Goal: Contribute content

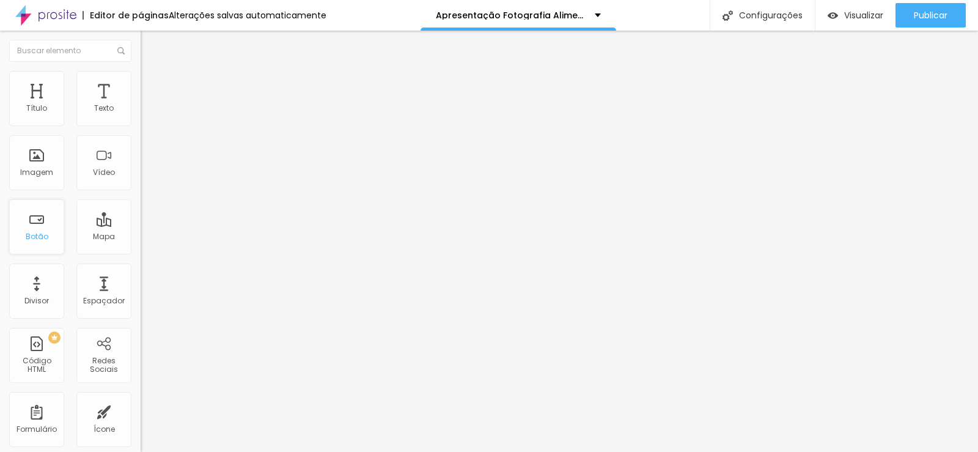
click at [34, 235] on font "Botão" at bounding box center [37, 236] width 23 height 10
click at [35, 238] on font "Botão" at bounding box center [37, 236] width 23 height 10
click at [37, 235] on font "Botão" at bounding box center [37, 236] width 23 height 10
click at [42, 235] on font "Botão" at bounding box center [37, 236] width 23 height 10
click at [150, 42] on img "button" at bounding box center [155, 45] width 10 height 10
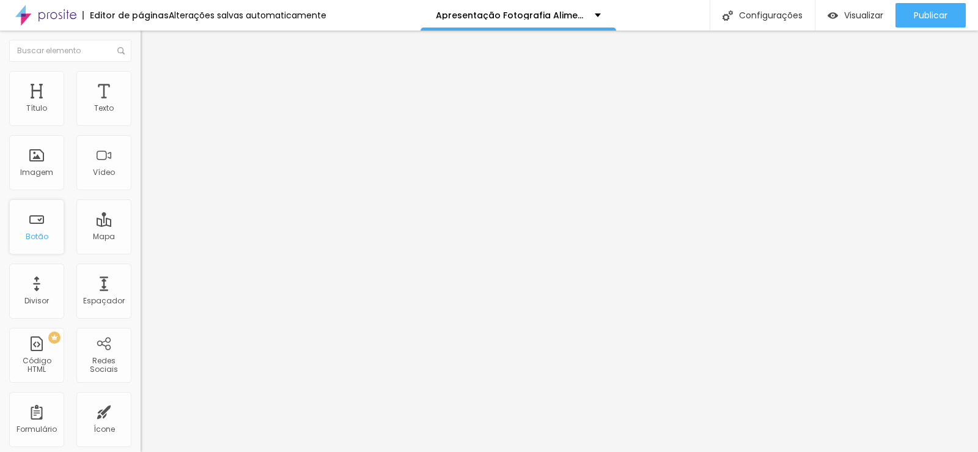
click at [53, 230] on div "Botão" at bounding box center [36, 226] width 55 height 55
click at [35, 240] on font "Botão" at bounding box center [37, 236] width 23 height 10
click at [37, 238] on font "Botão" at bounding box center [37, 236] width 23 height 10
click at [150, 44] on img "button" at bounding box center [155, 45] width 10 height 10
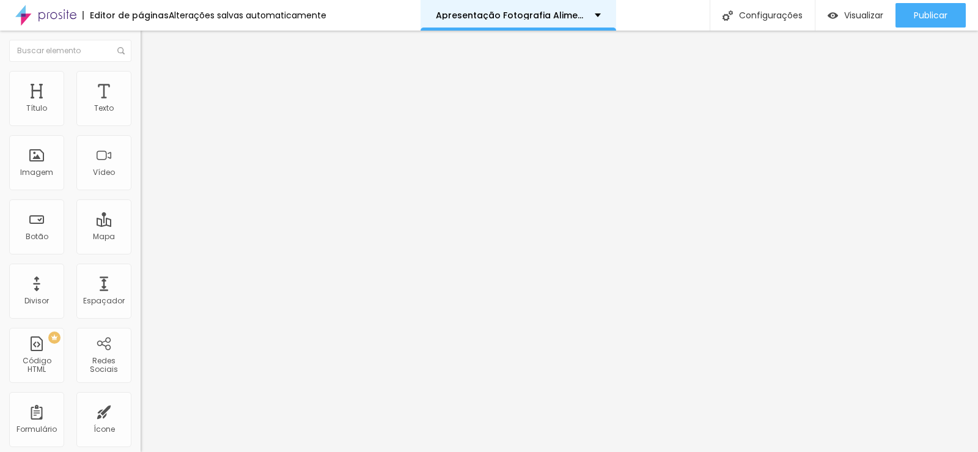
click at [590, 15] on div "Apresentação Fotografia Alimentos" at bounding box center [518, 15] width 165 height 9
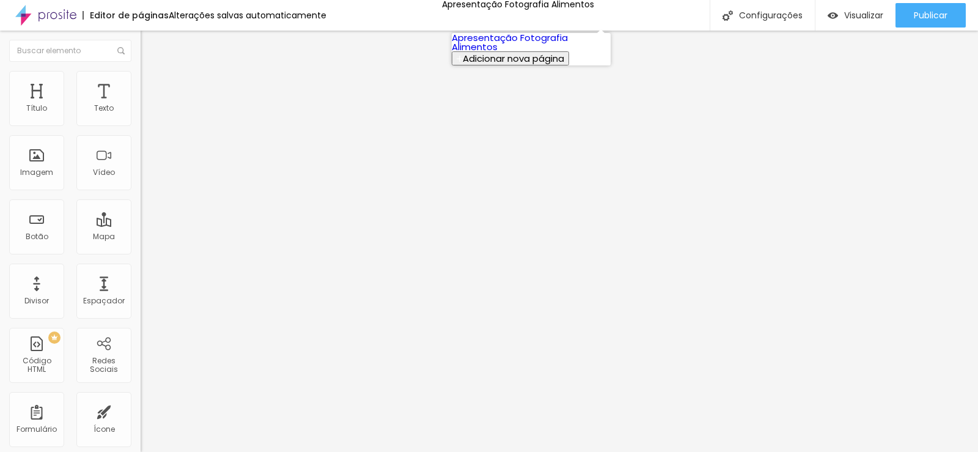
click at [502, 50] on font "Apresentação Fotografia Alimentos" at bounding box center [510, 42] width 116 height 22
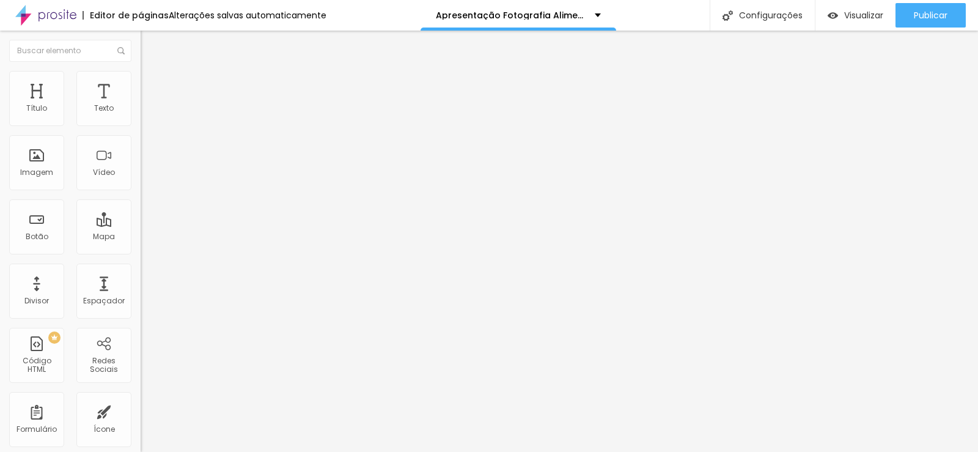
click at [150, 45] on img "button" at bounding box center [155, 45] width 10 height 10
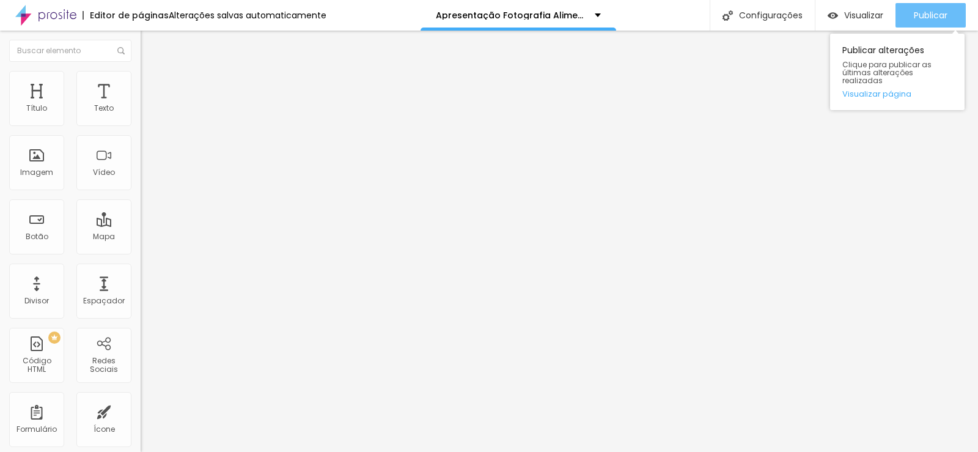
click at [933, 15] on font "Publicar" at bounding box center [931, 15] width 34 height 12
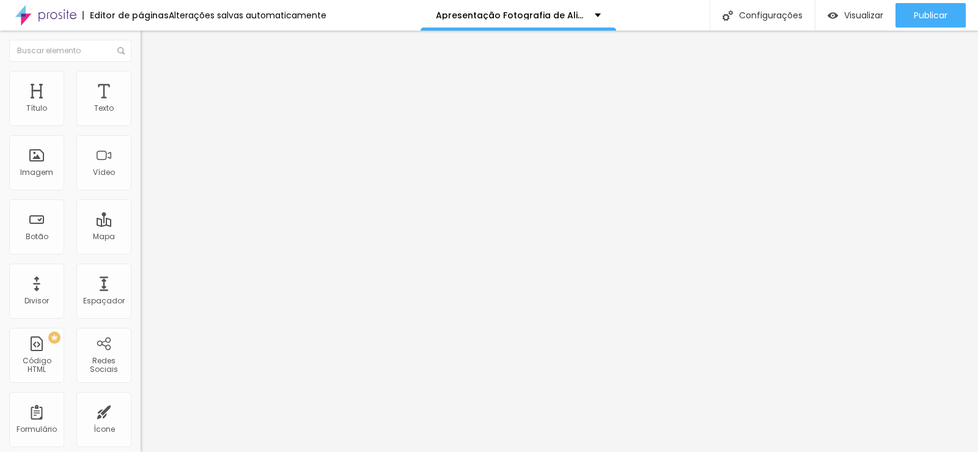
click at [148, 105] on font "Trocar imagem" at bounding box center [177, 100] width 59 height 10
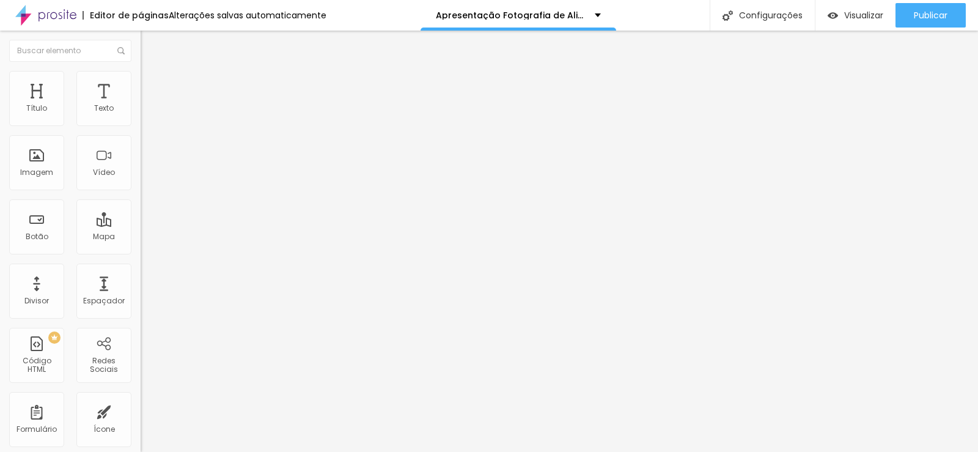
click at [141, 72] on li "Estilo" at bounding box center [211, 77] width 141 height 12
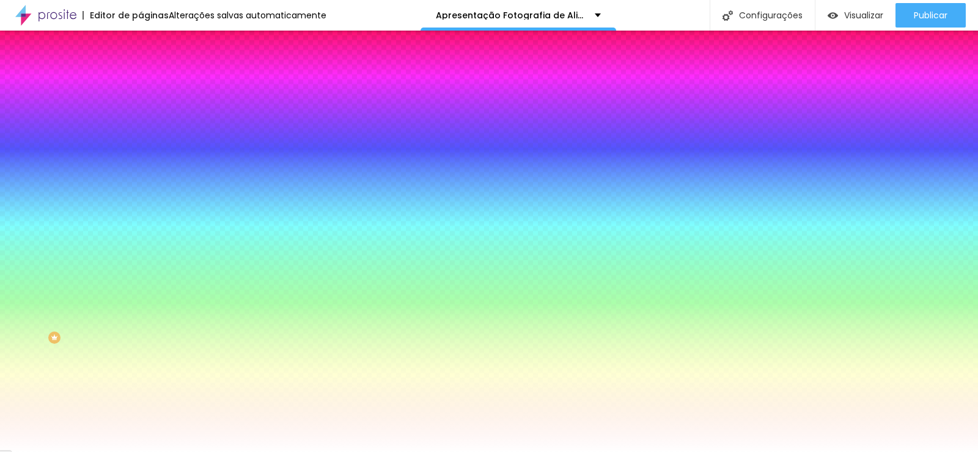
click at [141, 83] on li "Avançado" at bounding box center [211, 89] width 141 height 12
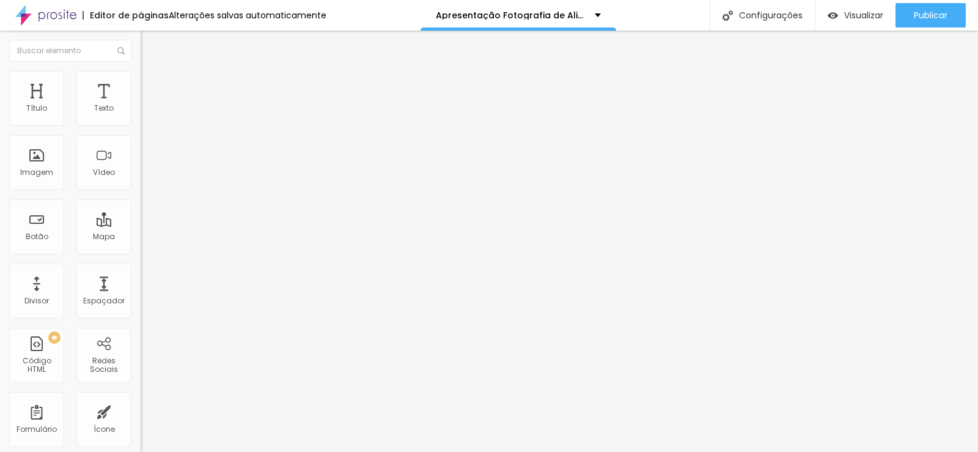
click at [141, 83] on li "Avançado" at bounding box center [211, 89] width 141 height 12
click at [152, 72] on font "Conteúdo" at bounding box center [171, 67] width 38 height 10
click at [150, 42] on img "button" at bounding box center [155, 45] width 10 height 10
click at [150, 41] on img "button" at bounding box center [155, 45] width 10 height 10
click at [150, 50] on img "button" at bounding box center [155, 45] width 10 height 10
